Goal: Transaction & Acquisition: Purchase product/service

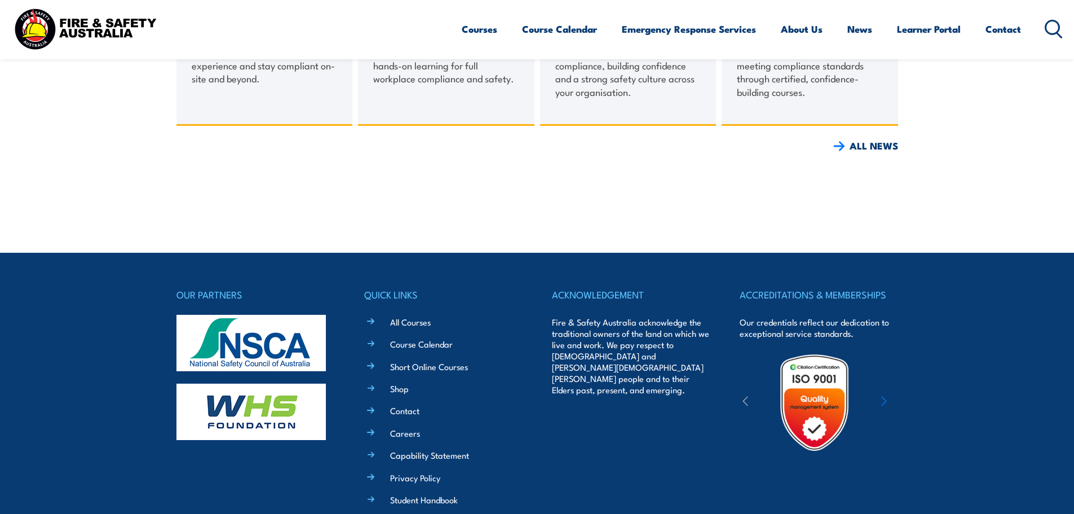
scroll to position [1786, 0]
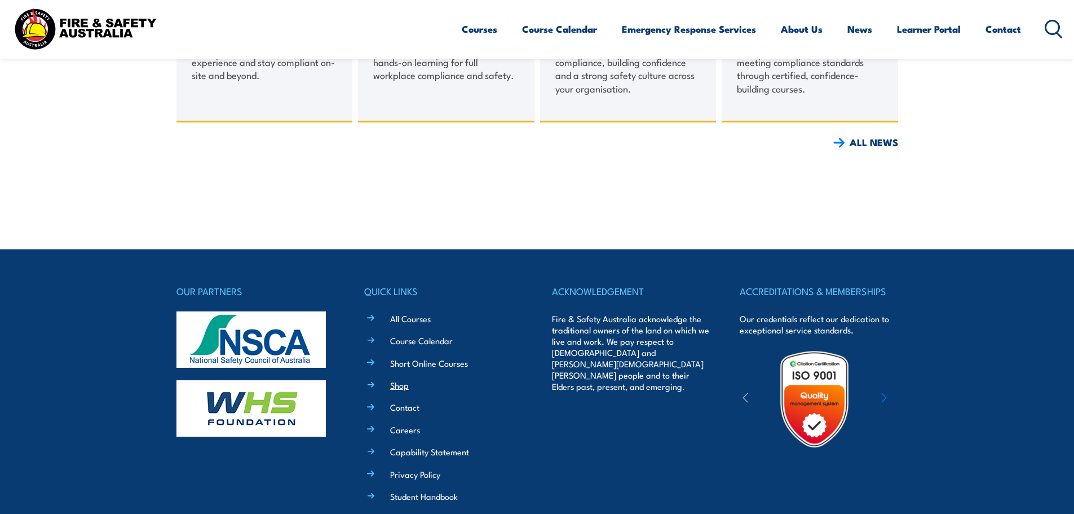
click at [396, 386] on link "Shop" at bounding box center [399, 385] width 19 height 12
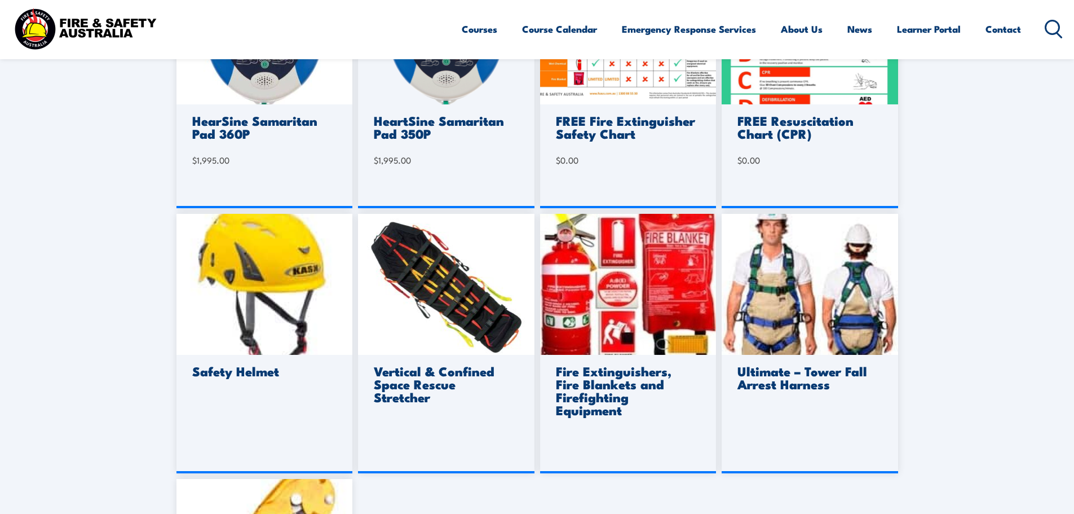
scroll to position [658, 0]
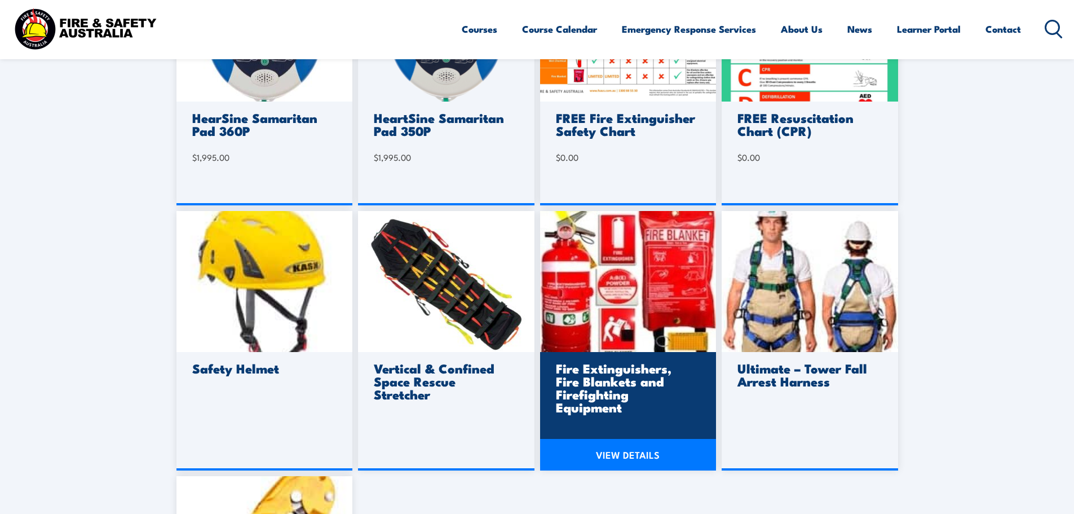
click at [614, 457] on link "VIEW DETAILS" at bounding box center [628, 455] width 177 height 32
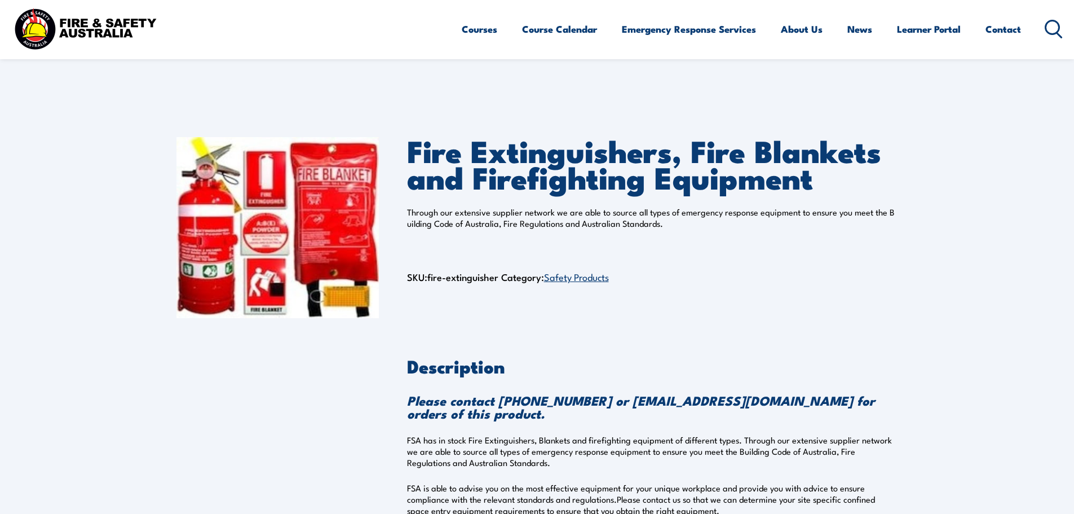
click at [579, 279] on link "Safety Products" at bounding box center [576, 277] width 65 height 14
